Goal: Task Accomplishment & Management: Manage account settings

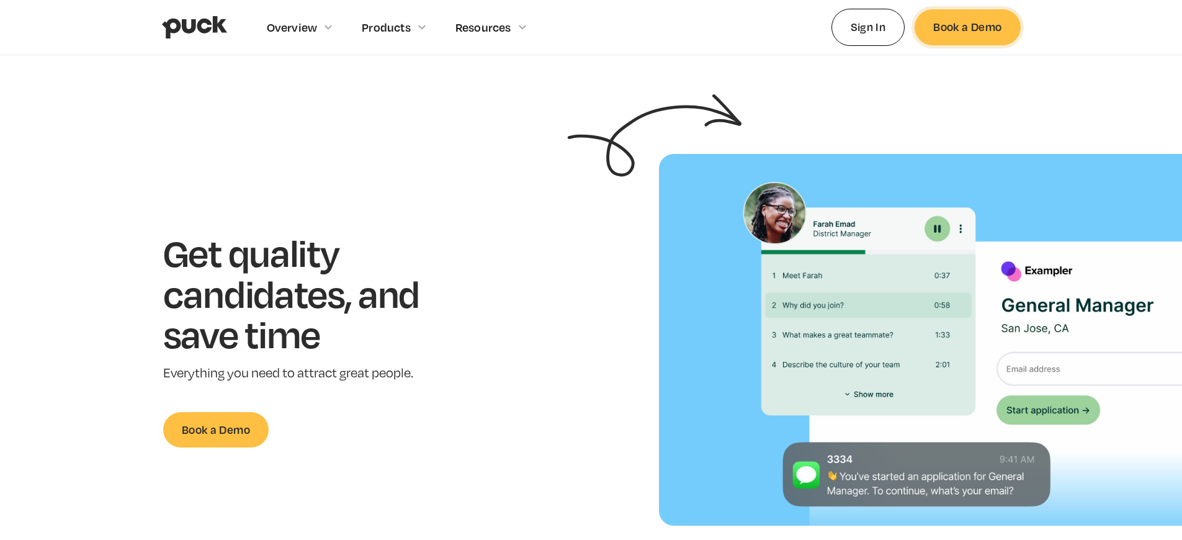
click at [967, 27] on link "Book a Demo" at bounding box center [966, 26] width 105 height 35
click at [868, 27] on link "Sign In" at bounding box center [868, 27] width 74 height 37
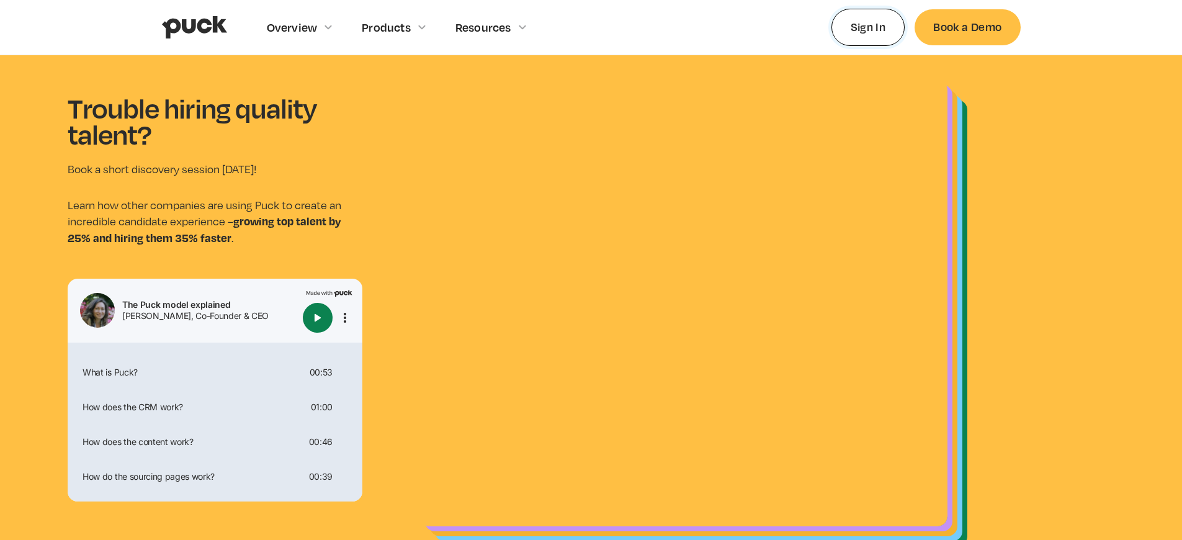
click at [868, 27] on link "Sign In" at bounding box center [868, 27] width 74 height 37
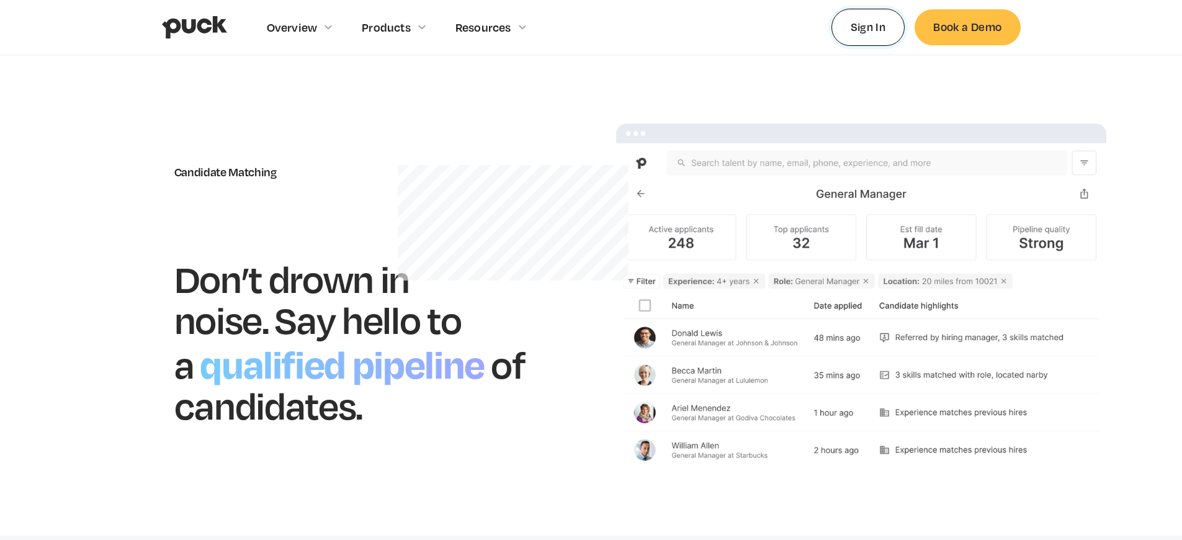
click at [868, 27] on link "Sign In" at bounding box center [868, 27] width 74 height 37
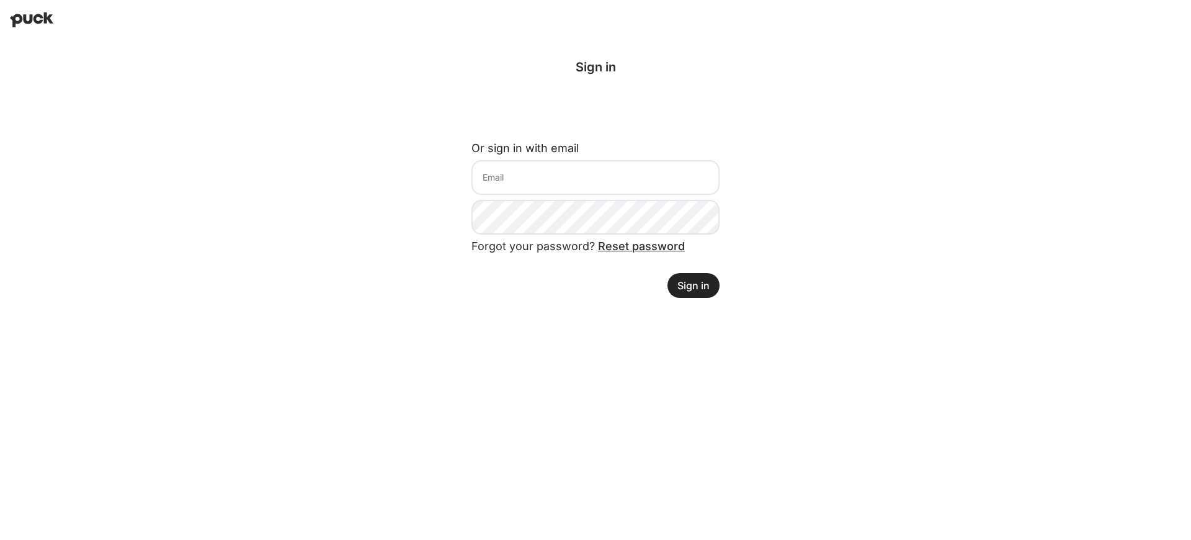
click at [695, 285] on button "Sign in" at bounding box center [694, 285] width 52 height 25
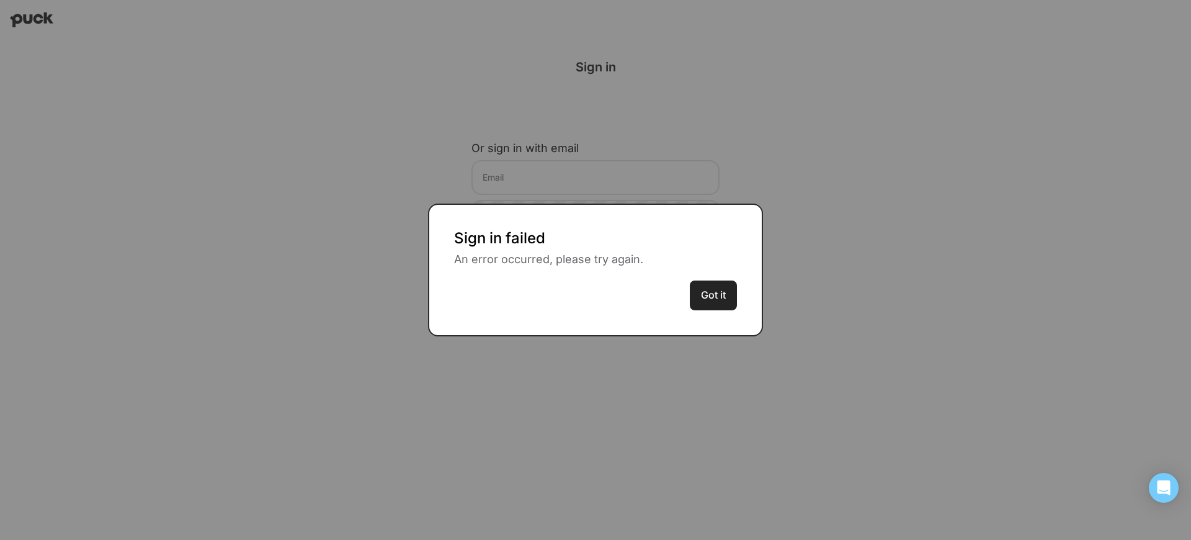
click at [695, 285] on button "Got it" at bounding box center [713, 295] width 47 height 30
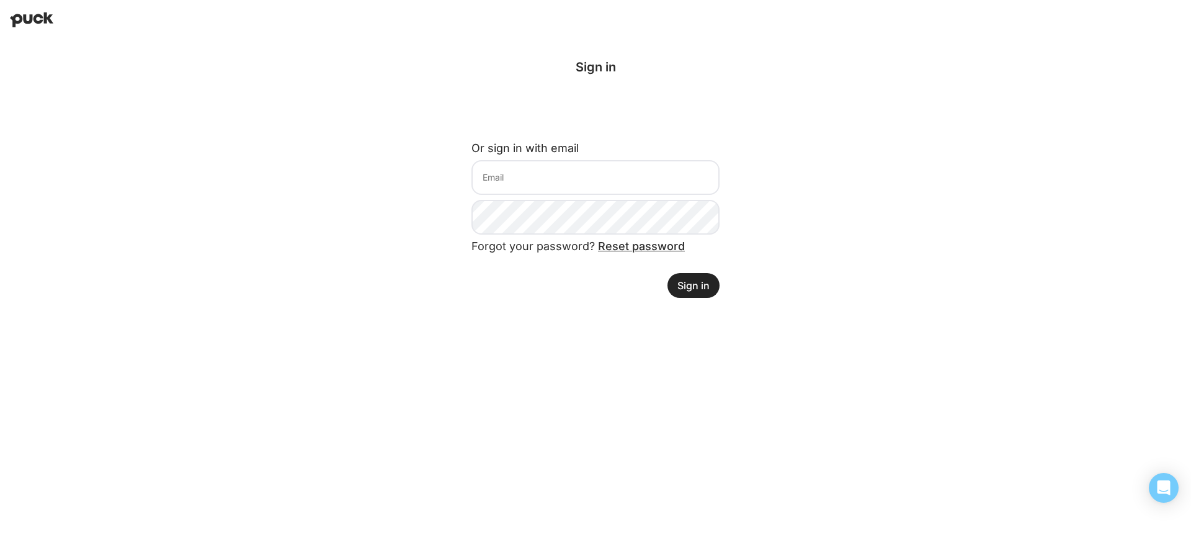
click at [695, 285] on button "Sign in" at bounding box center [694, 285] width 52 height 25
click at [695, 284] on button "Sign in" at bounding box center [694, 284] width 52 height 25
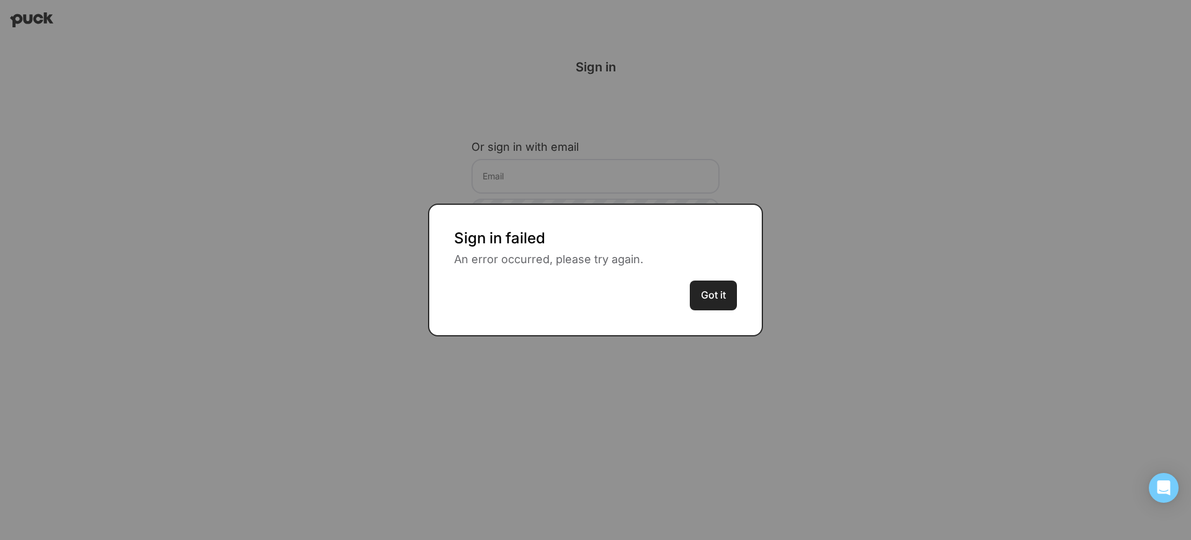
click at [695, 284] on button "Got it" at bounding box center [713, 295] width 47 height 30
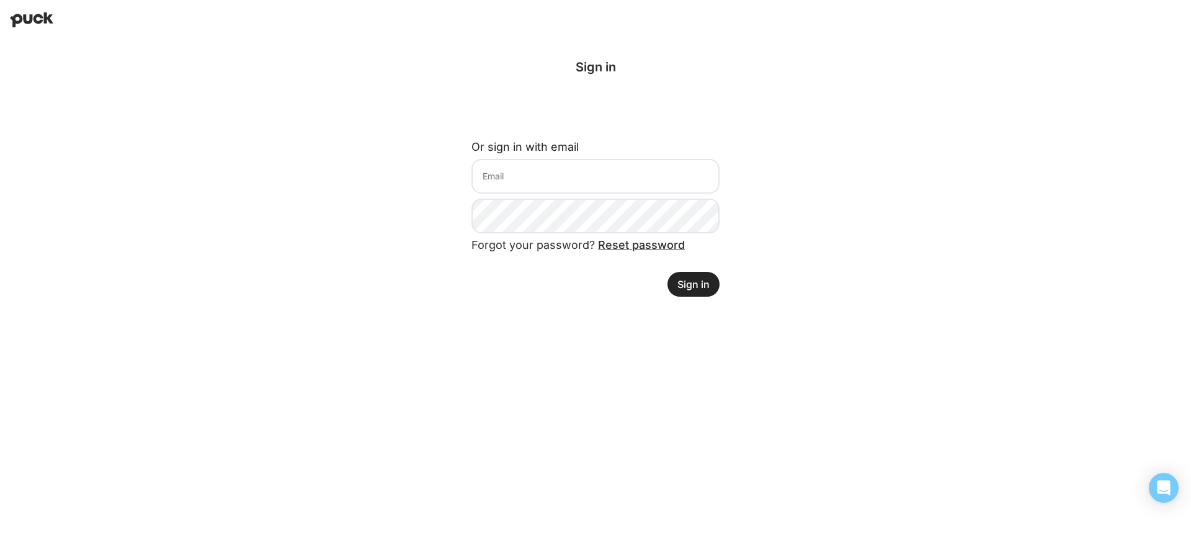
click at [695, 284] on button "Sign in" at bounding box center [694, 284] width 52 height 25
click at [695, 285] on button "Sign in" at bounding box center [694, 285] width 52 height 25
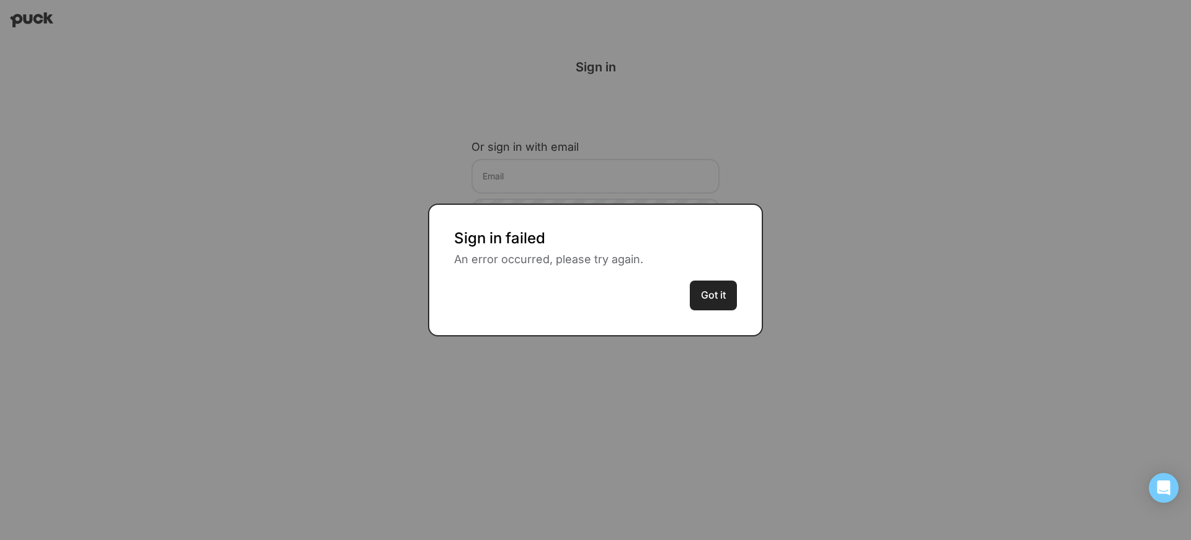
click at [695, 284] on button "Got it" at bounding box center [713, 295] width 47 height 30
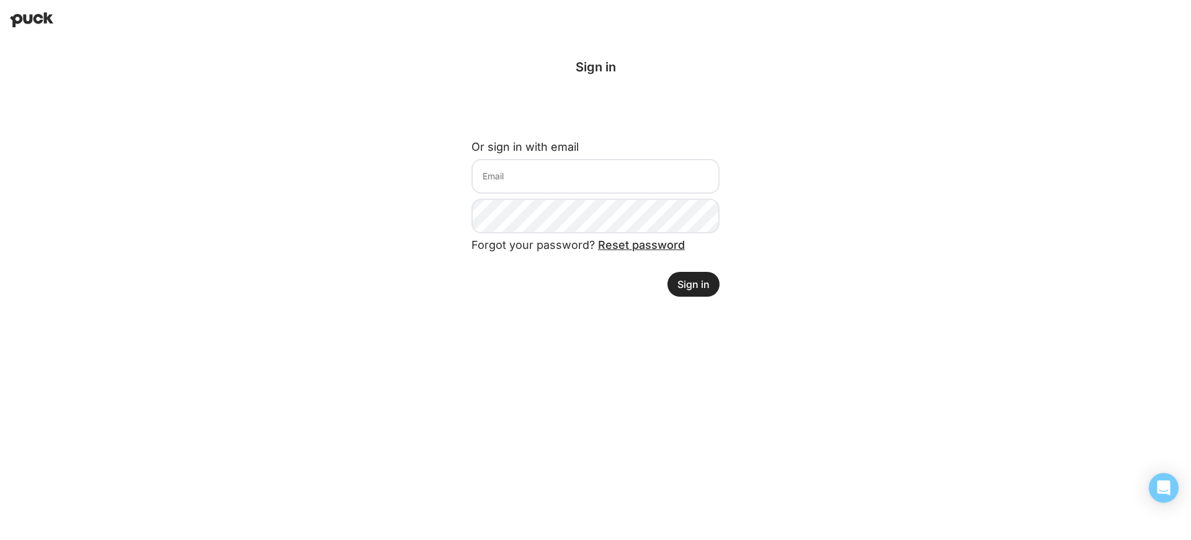
click at [695, 284] on button "Sign in" at bounding box center [694, 284] width 52 height 25
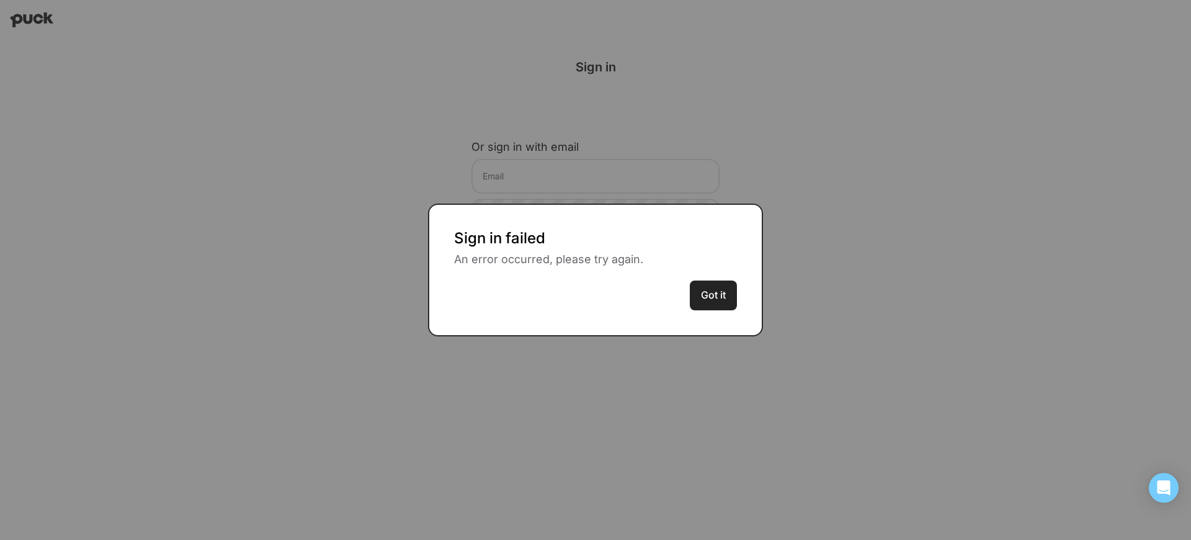
click at [695, 284] on button "Got it" at bounding box center [713, 295] width 47 height 30
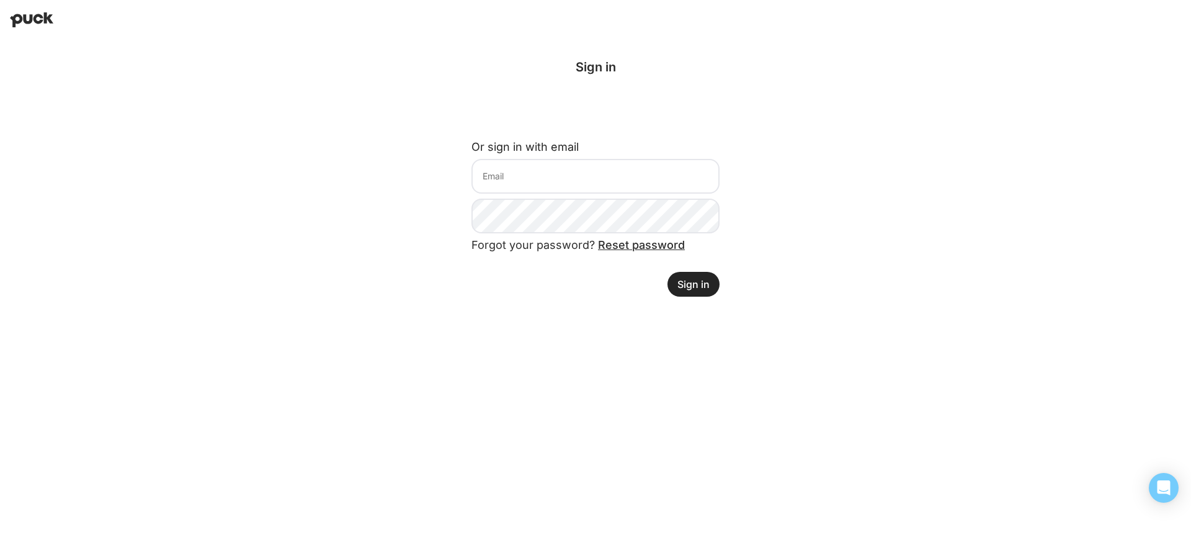
click at [695, 284] on button "Sign in" at bounding box center [694, 284] width 52 height 25
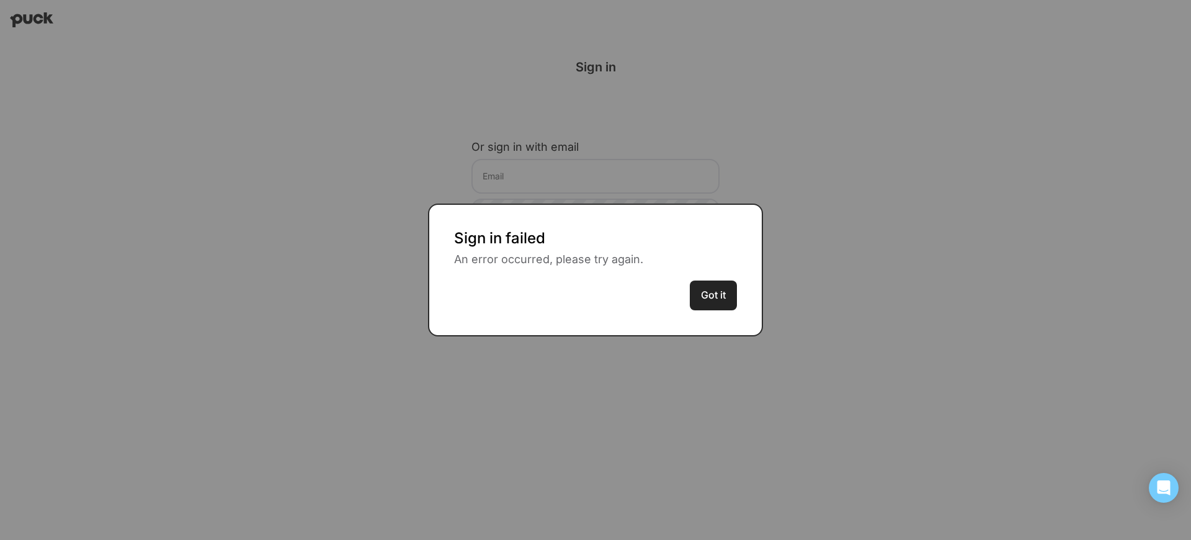
click at [695, 284] on button "Got it" at bounding box center [713, 295] width 47 height 30
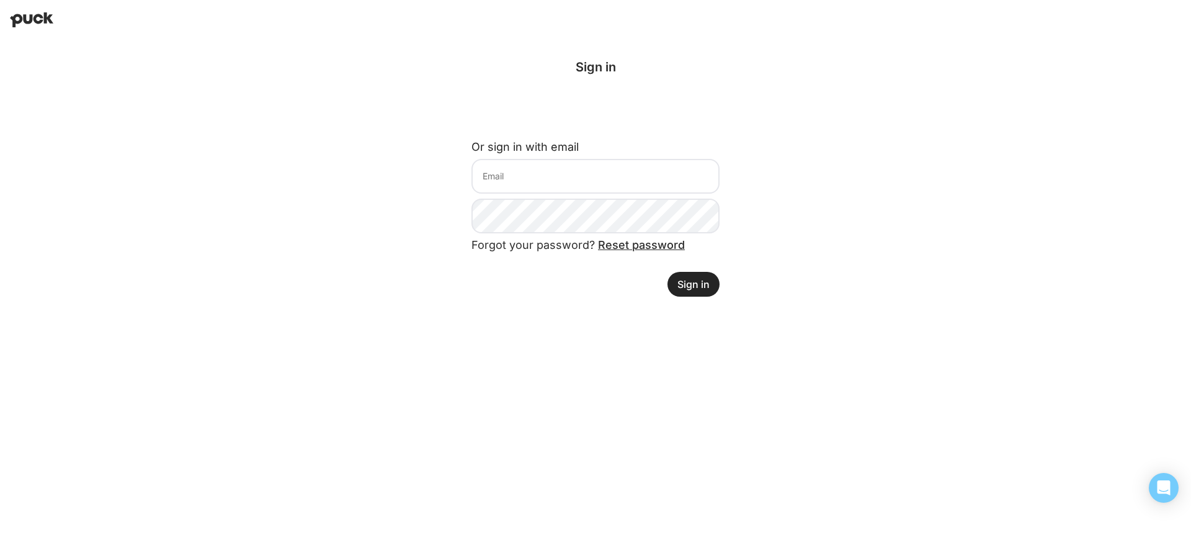
click at [695, 284] on button "Sign in" at bounding box center [694, 284] width 52 height 25
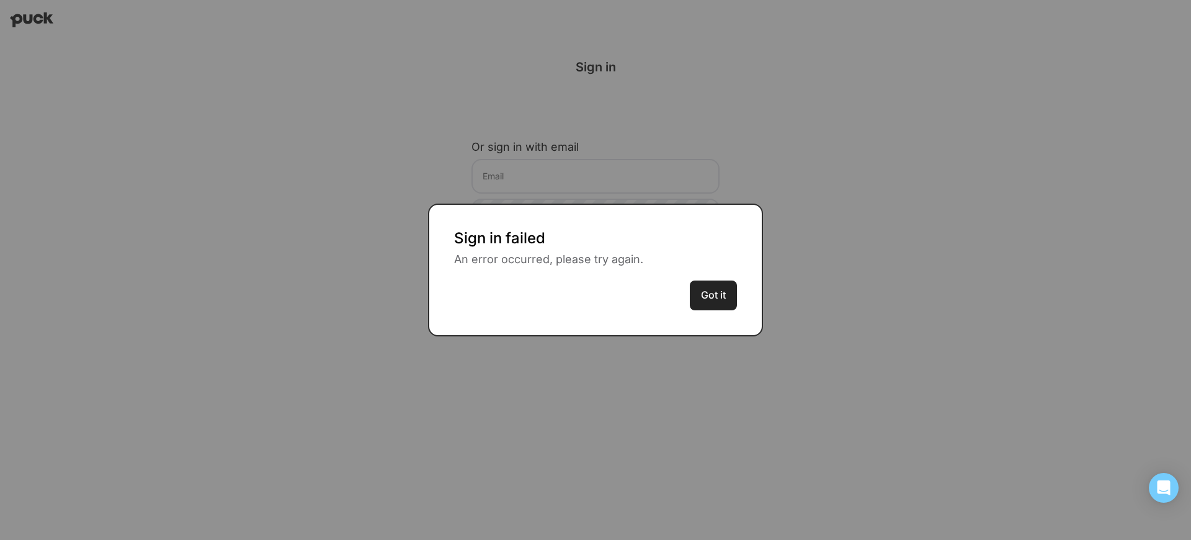
click at [695, 284] on button "Got it" at bounding box center [713, 295] width 47 height 30
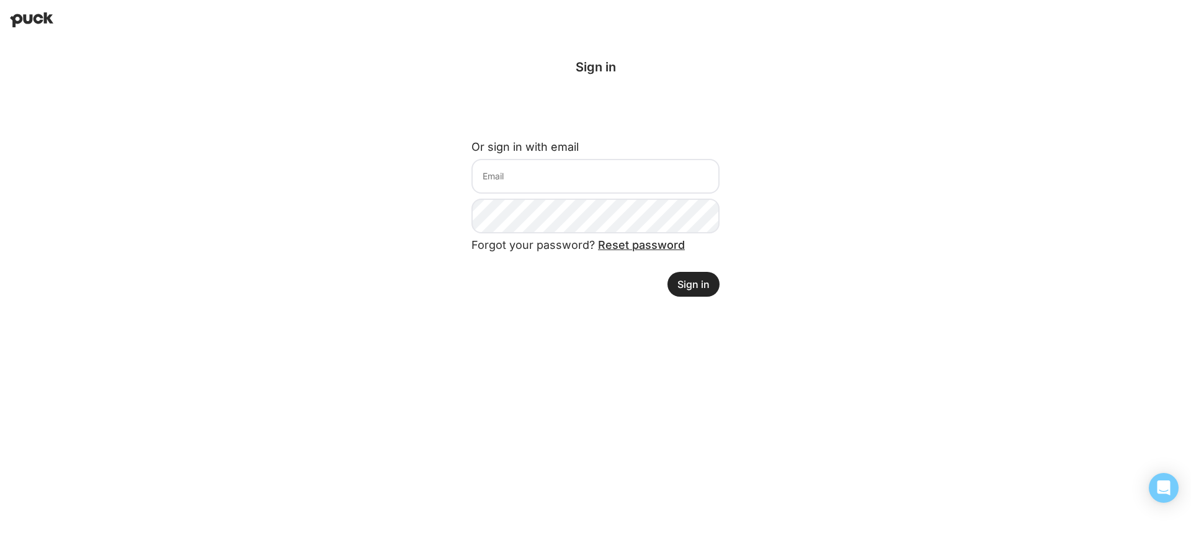
click at [695, 284] on button "Sign in" at bounding box center [694, 284] width 52 height 25
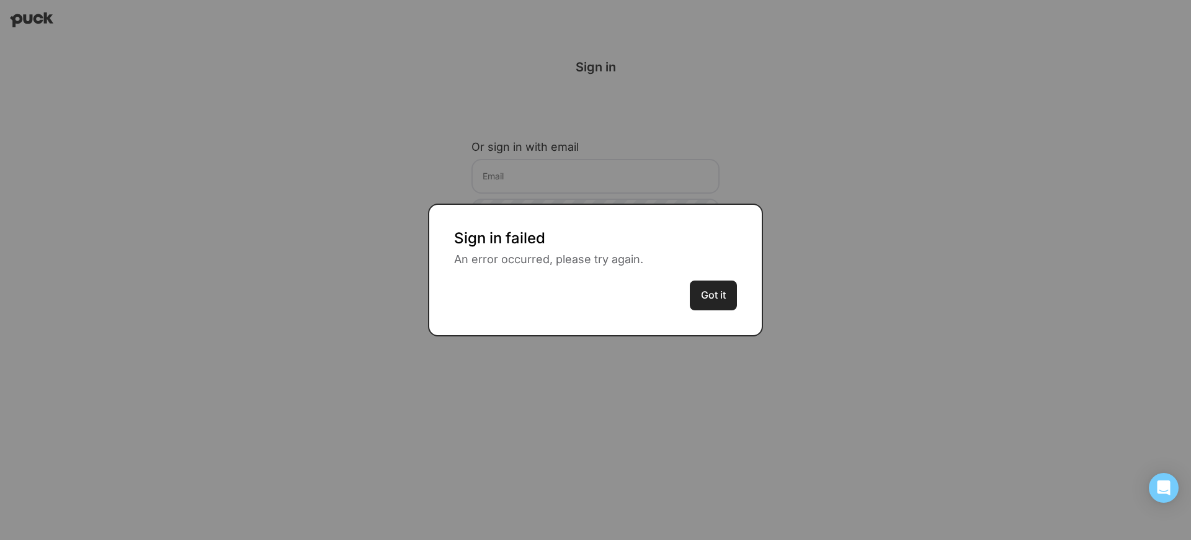
click at [695, 284] on button "Got it" at bounding box center [713, 295] width 47 height 30
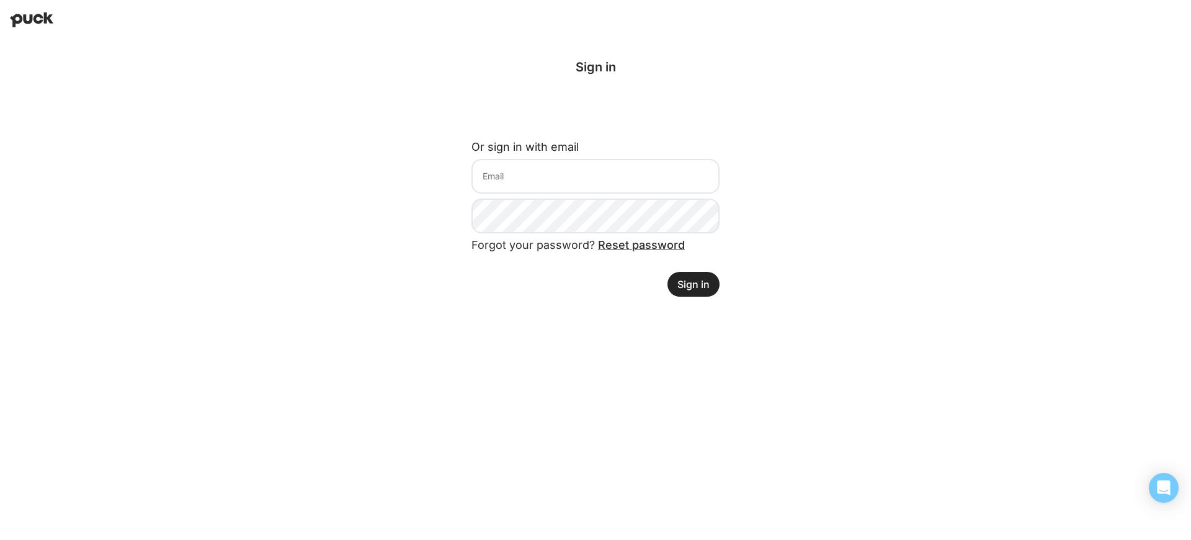
click at [695, 284] on button "Sign in" at bounding box center [694, 284] width 52 height 25
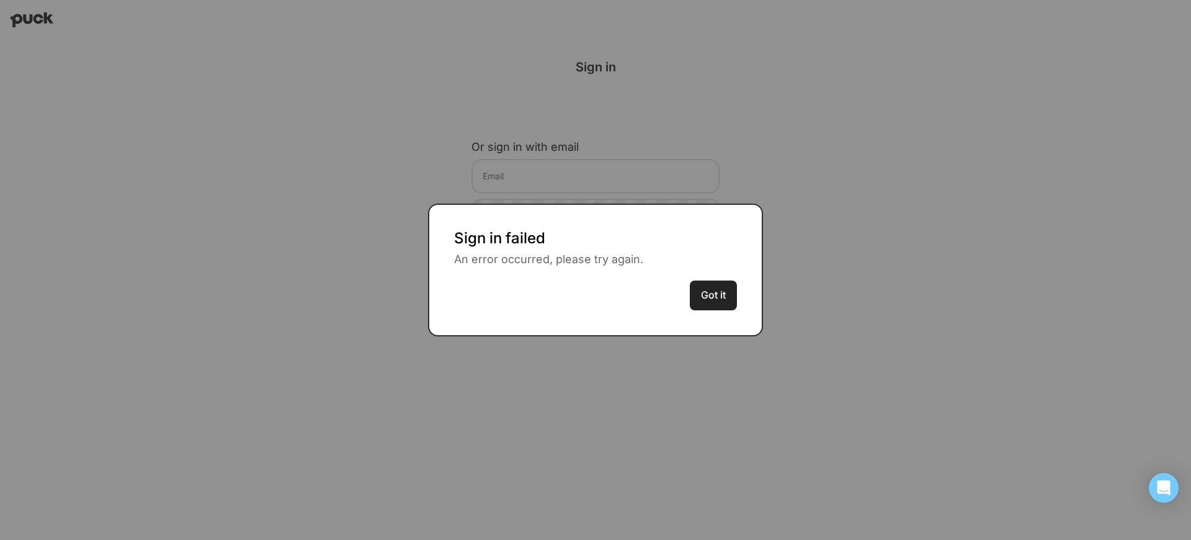
click at [695, 284] on button "Got it" at bounding box center [713, 295] width 47 height 30
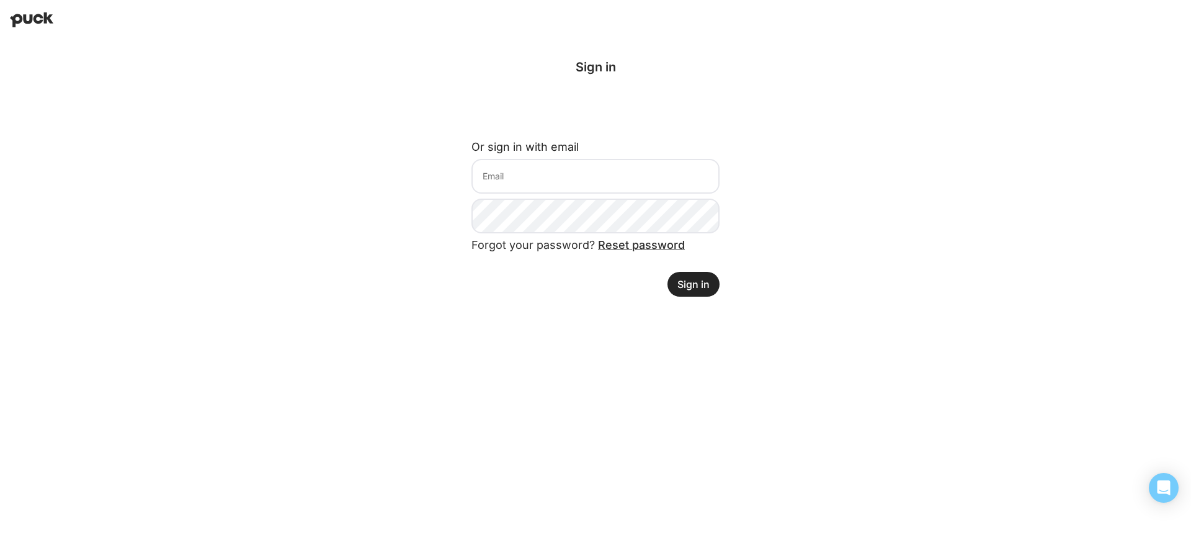
click at [695, 284] on button "Sign in" at bounding box center [694, 284] width 52 height 25
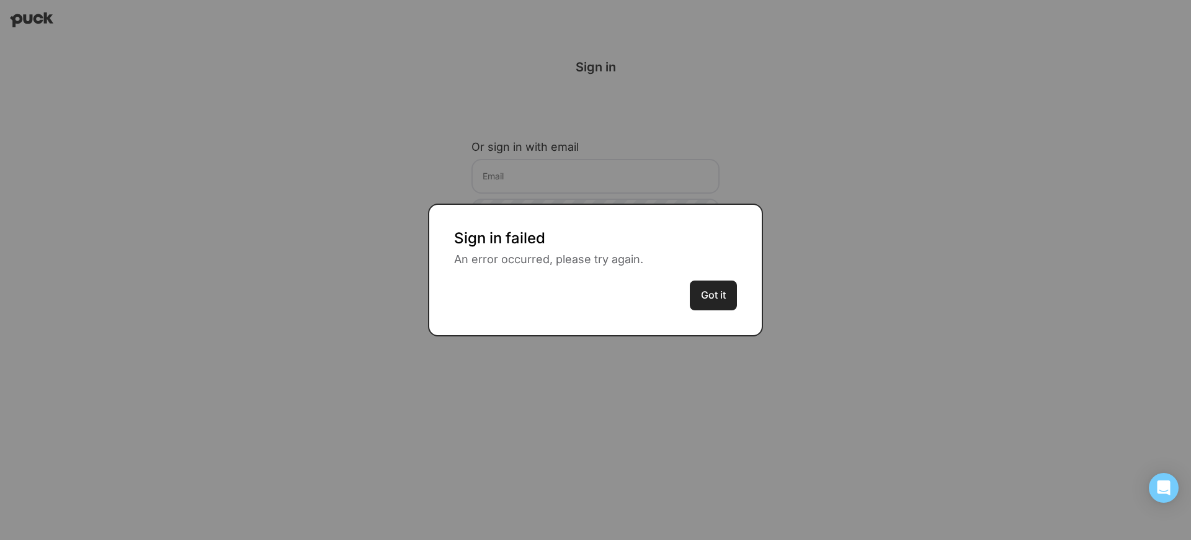
click at [695, 284] on button "Got it" at bounding box center [713, 295] width 47 height 30
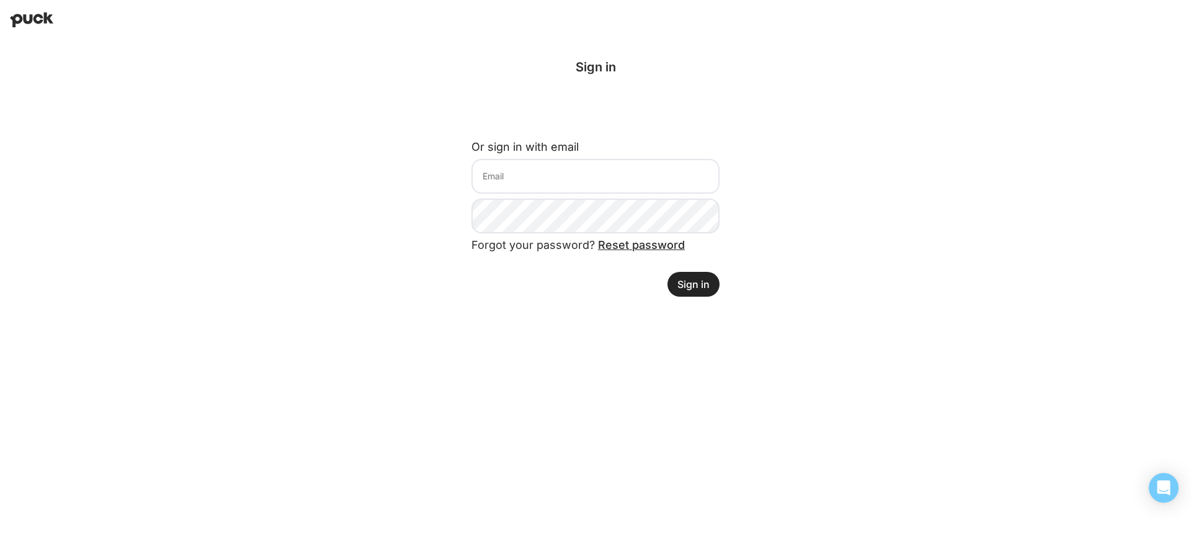
click at [695, 284] on button "Sign in" at bounding box center [694, 284] width 52 height 25
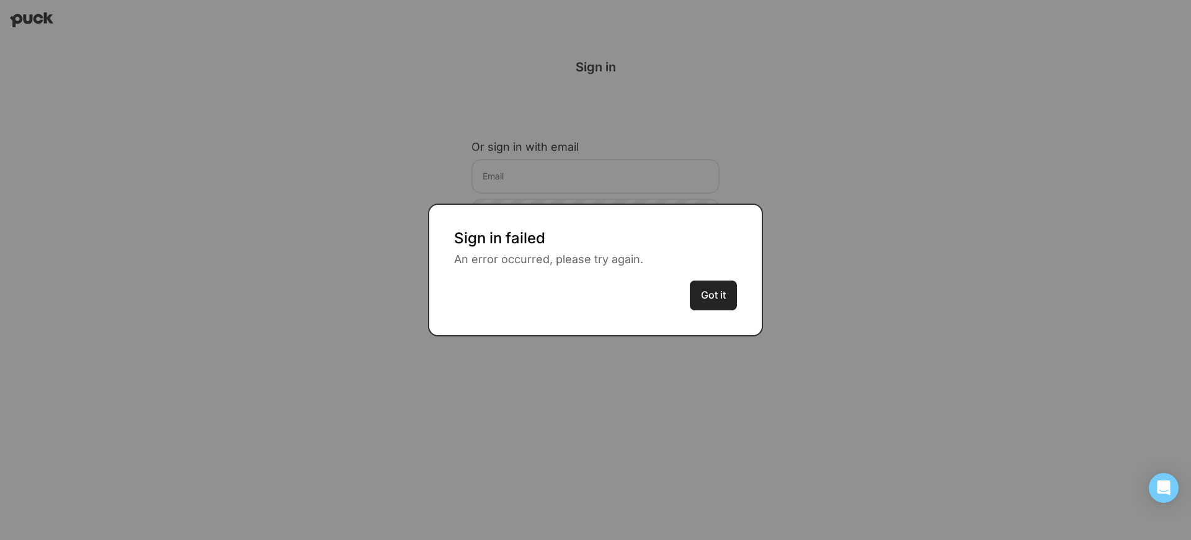
click at [695, 284] on button "Got it" at bounding box center [713, 295] width 47 height 30
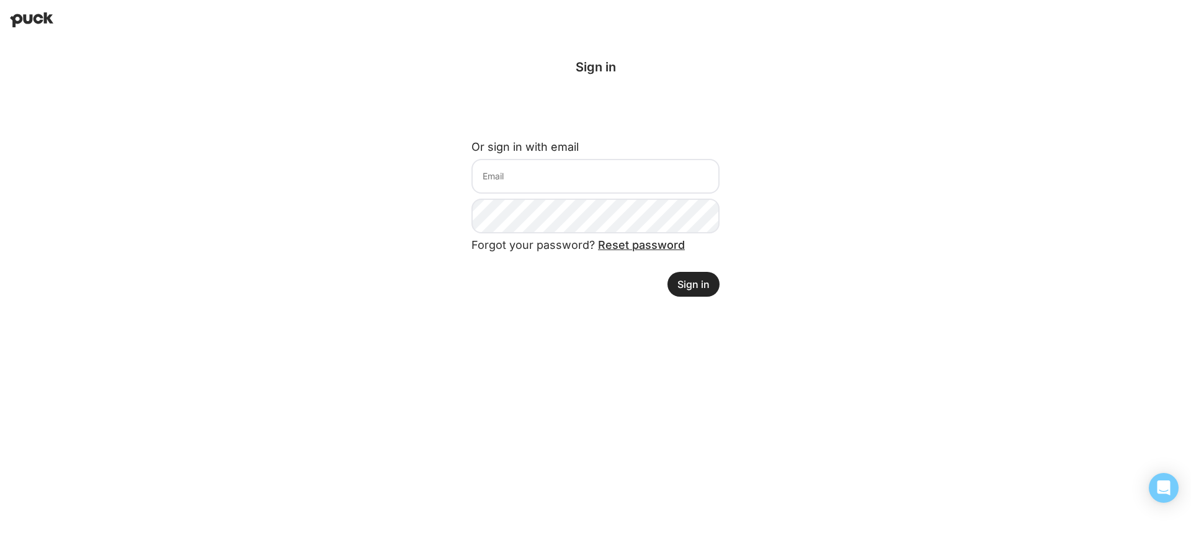
click at [695, 284] on button "Sign in" at bounding box center [694, 284] width 52 height 25
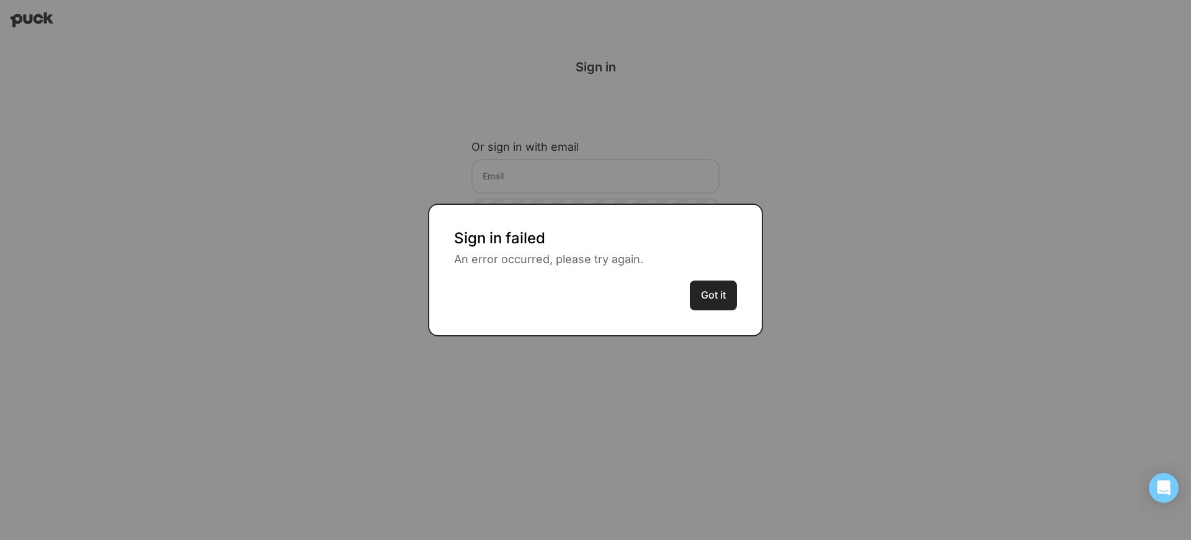
click at [695, 284] on button "Got it" at bounding box center [713, 295] width 47 height 30
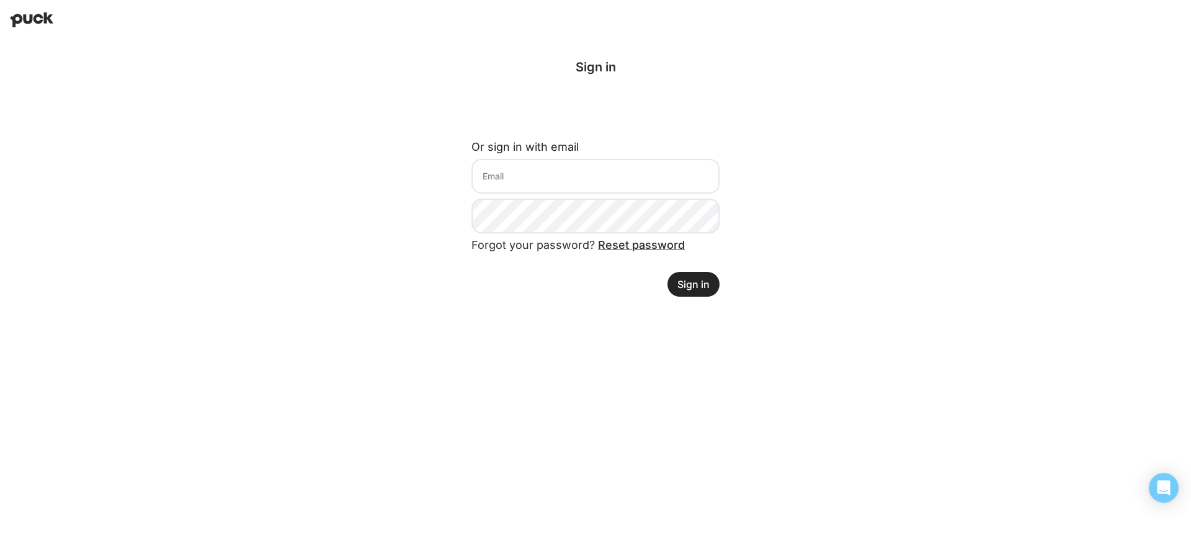
click at [695, 284] on button "Sign in" at bounding box center [694, 284] width 52 height 25
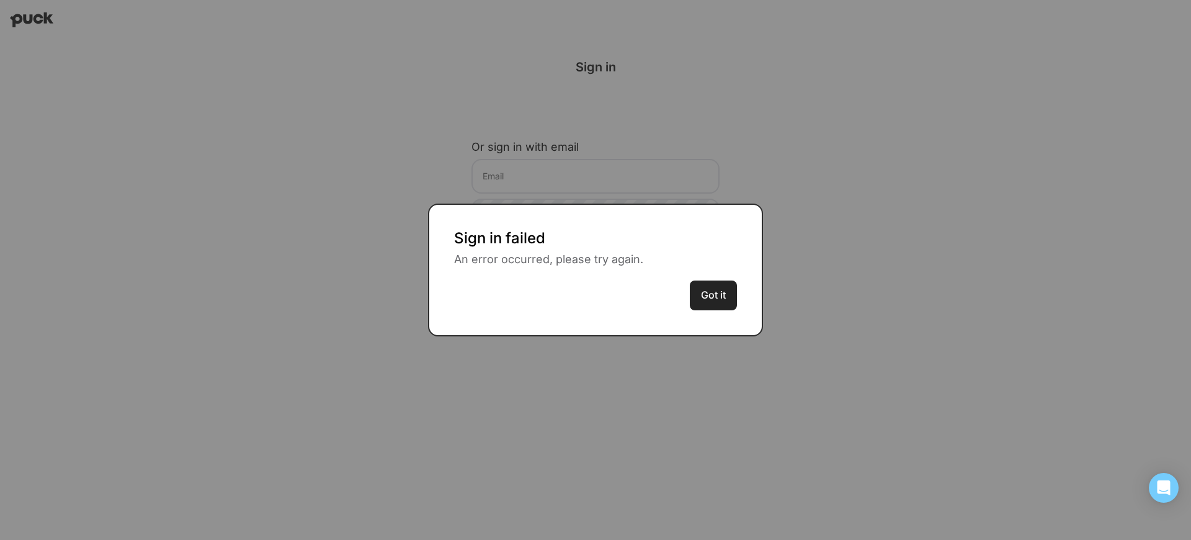
click at [695, 284] on button "Got it" at bounding box center [713, 295] width 47 height 30
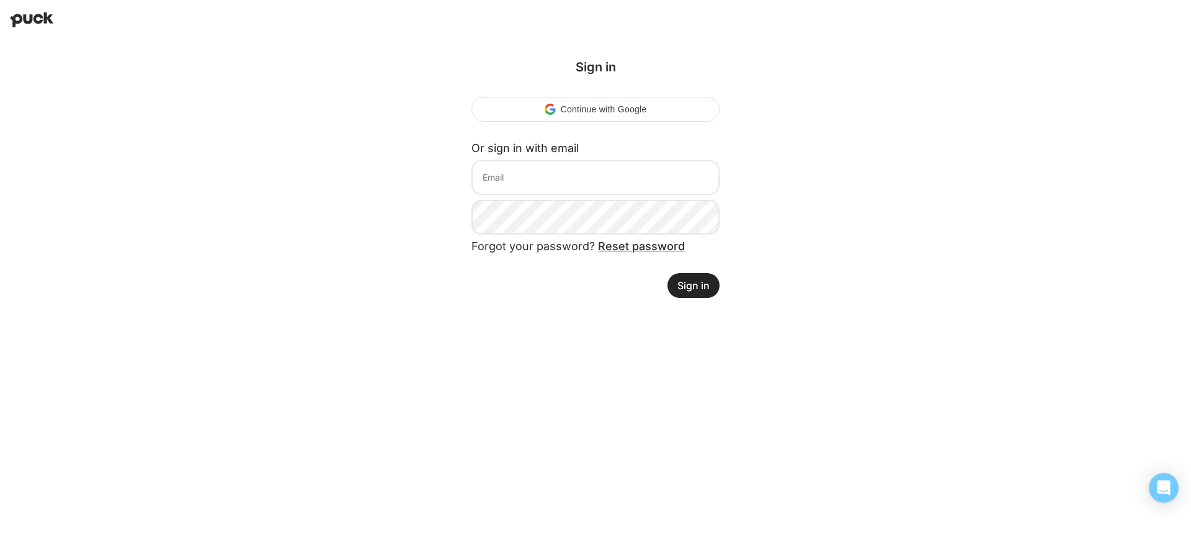
click at [695, 285] on button "Sign in" at bounding box center [694, 285] width 52 height 25
click at [695, 284] on button "Sign in" at bounding box center [694, 284] width 52 height 25
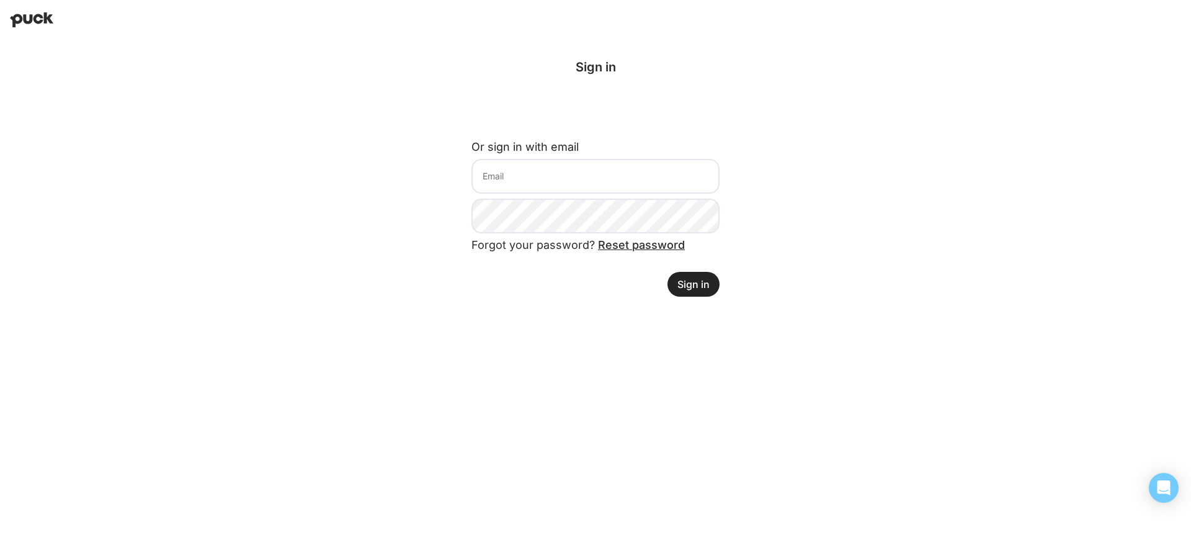
click at [695, 284] on button "Sign in" at bounding box center [694, 284] width 52 height 25
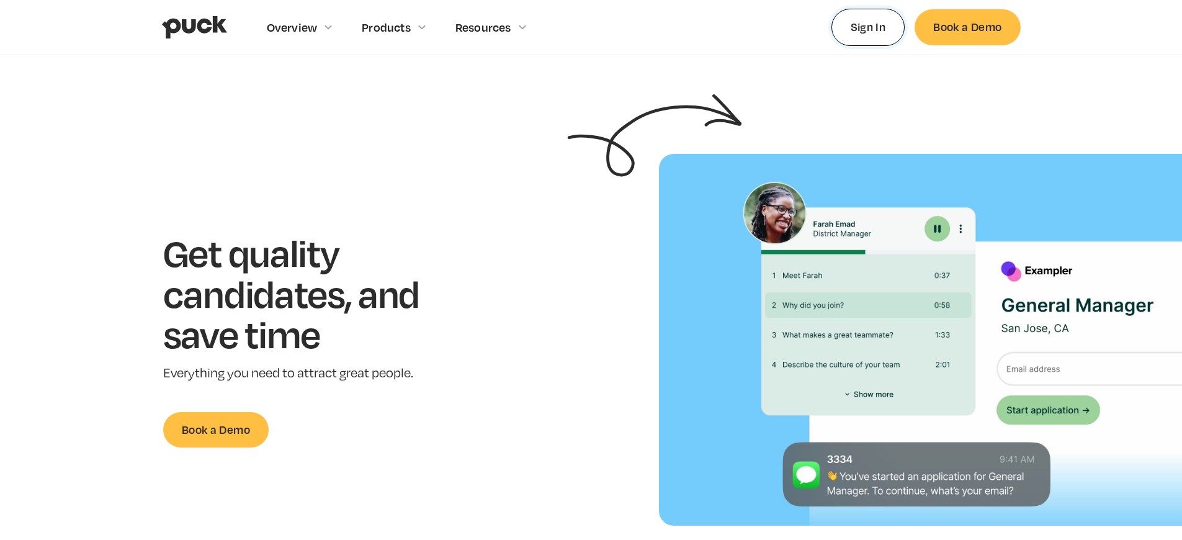
click at [868, 27] on link "Sign In" at bounding box center [868, 27] width 74 height 37
click at [967, 27] on link "Book a Demo" at bounding box center [966, 26] width 105 height 35
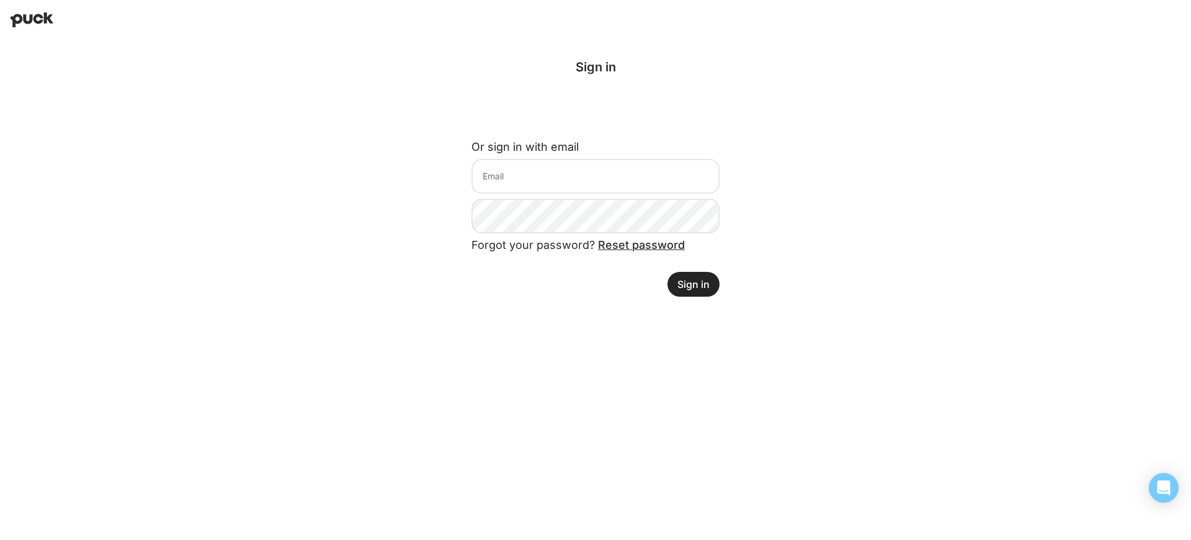
click at [695, 284] on button "Sign in" at bounding box center [694, 284] width 52 height 25
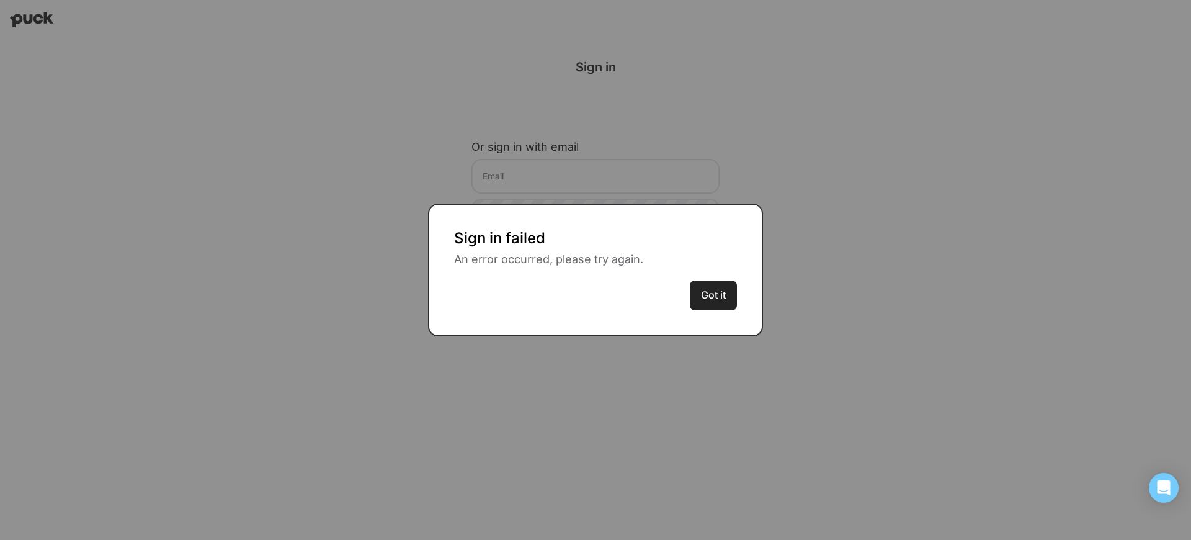
click at [695, 284] on button "Got it" at bounding box center [713, 295] width 47 height 30
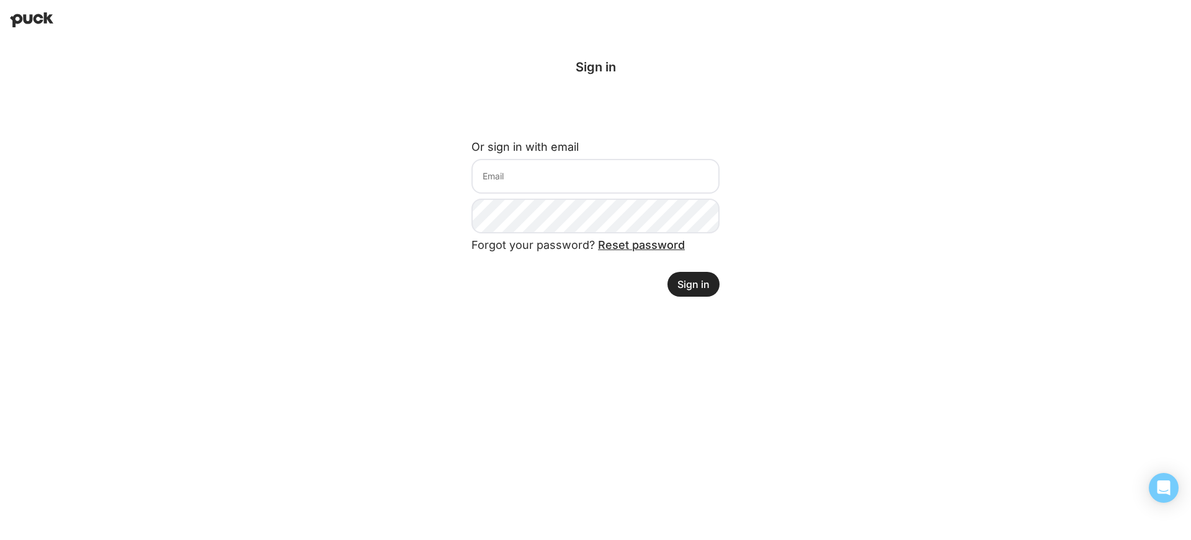
click at [695, 284] on button "Sign in" at bounding box center [694, 284] width 52 height 25
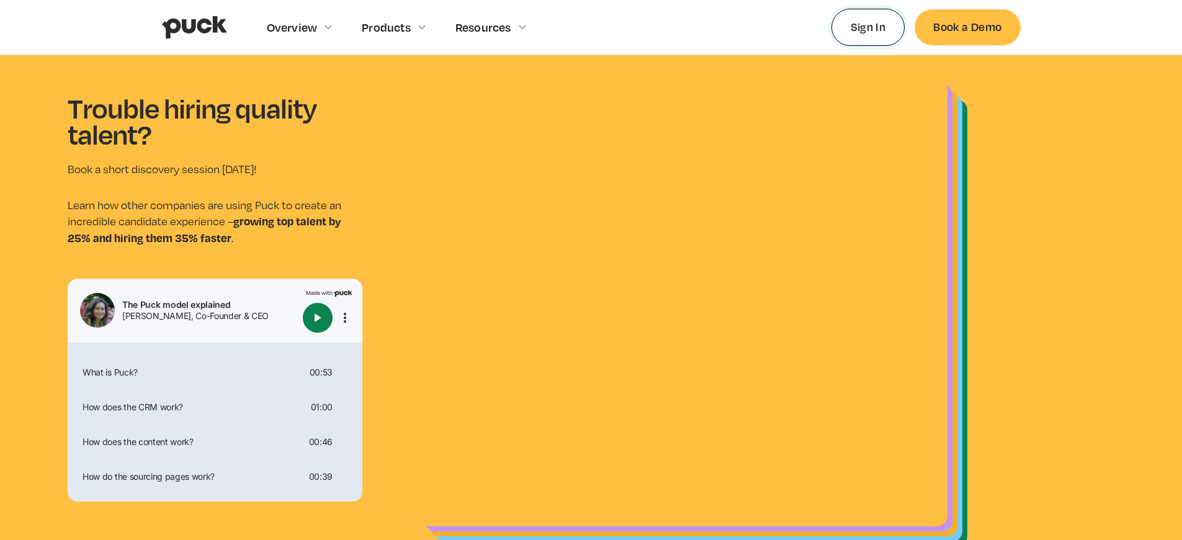
click at [868, 27] on link "Sign In" at bounding box center [868, 27] width 74 height 37
click at [967, 27] on link "Book a Demo" at bounding box center [966, 26] width 105 height 35
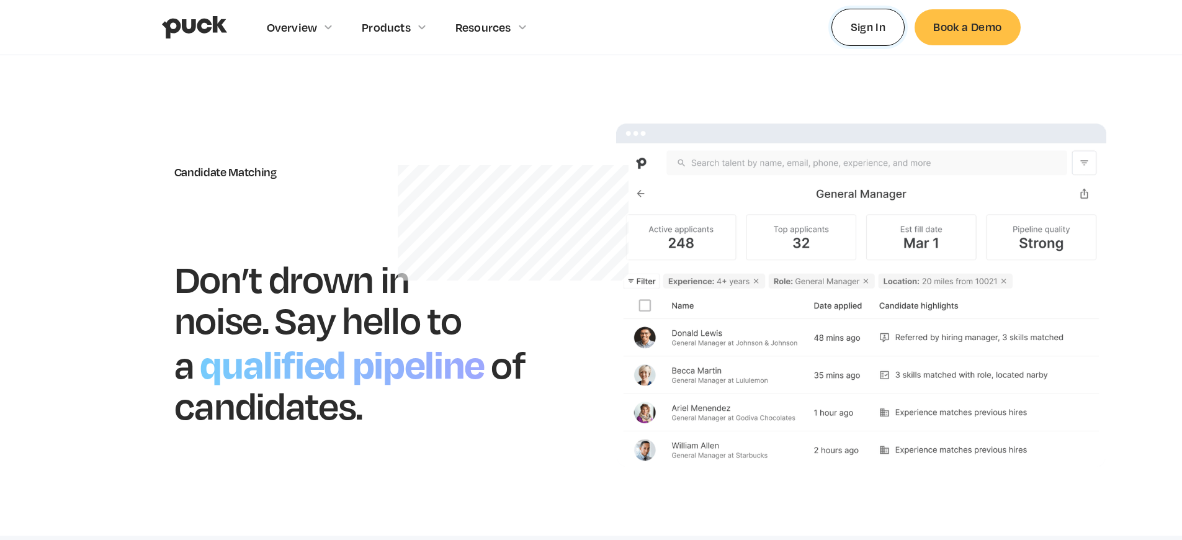
click at [868, 27] on link "Sign In" at bounding box center [868, 27] width 74 height 37
